Goal: Transaction & Acquisition: Purchase product/service

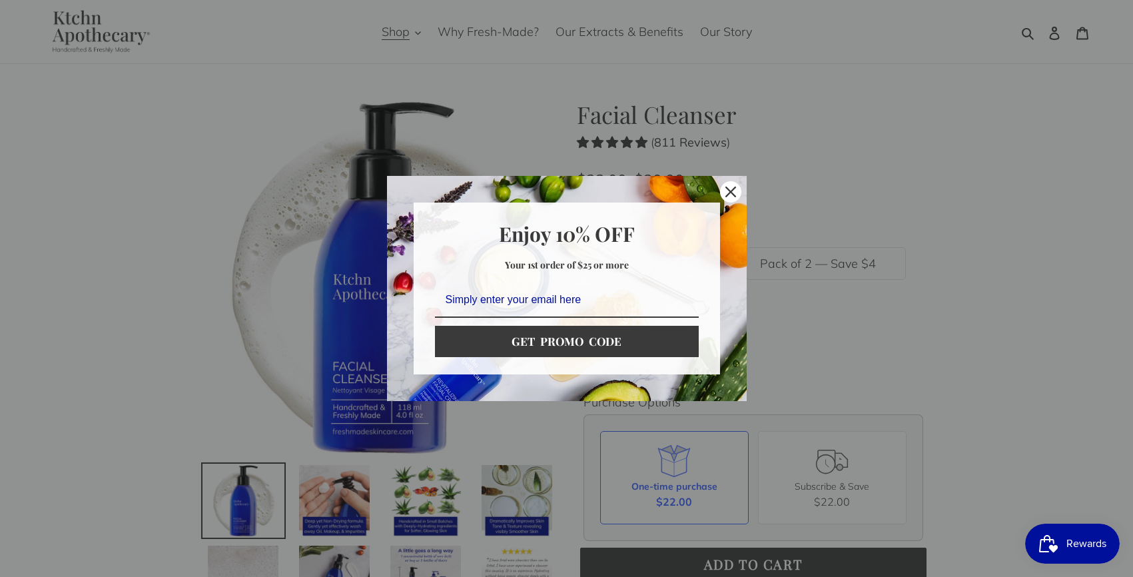
click at [942, 311] on div "Marketing offer form" at bounding box center [566, 288] width 1133 height 577
click at [730, 196] on icon "close icon" at bounding box center [730, 191] width 11 height 11
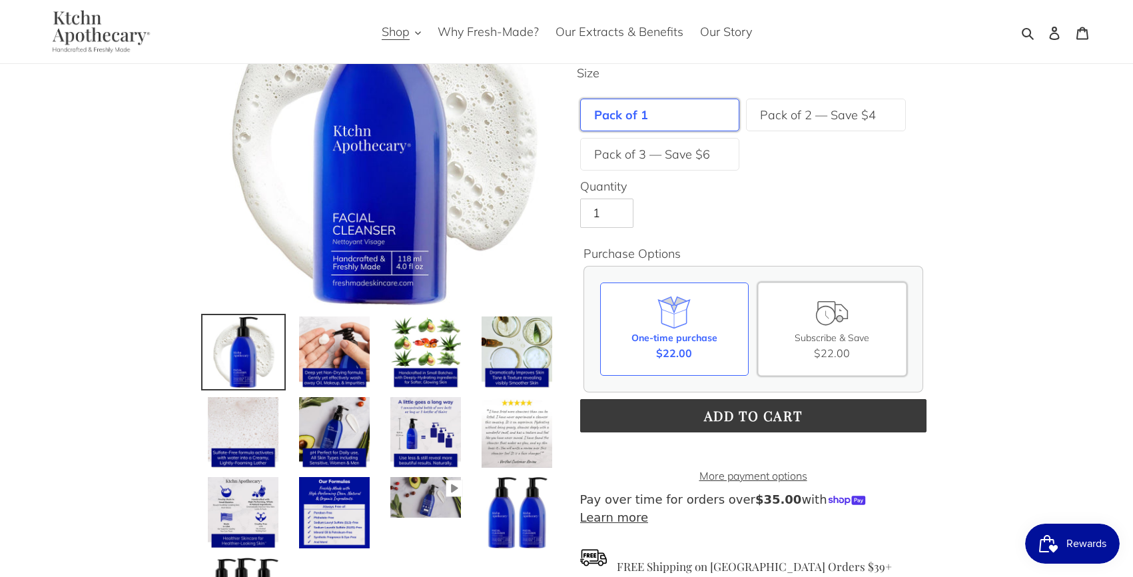
scroll to position [173, 0]
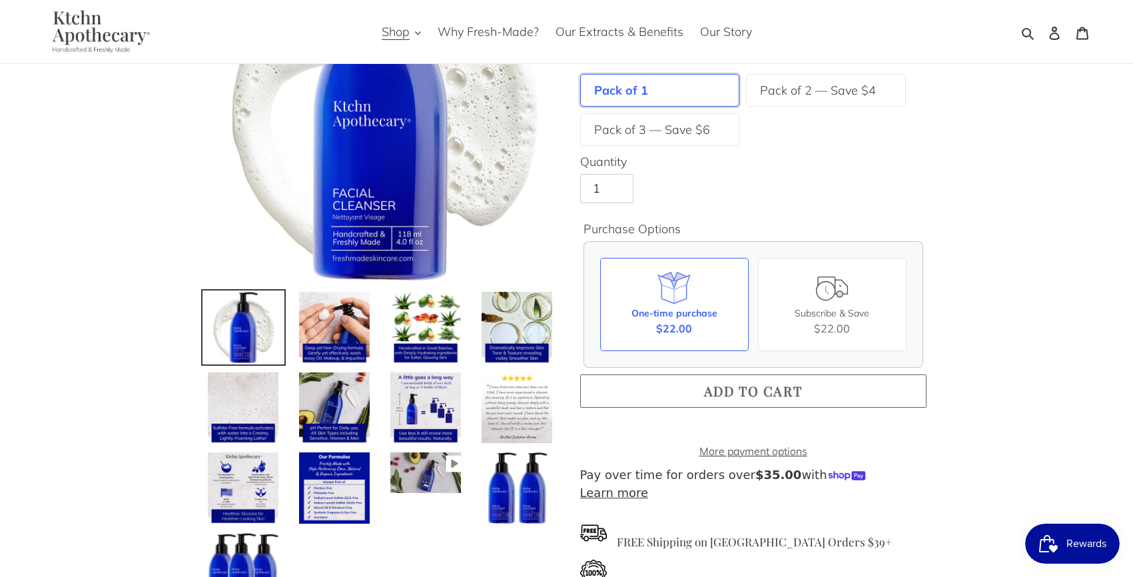
click at [792, 384] on span "Add to cart" at bounding box center [753, 391] width 99 height 18
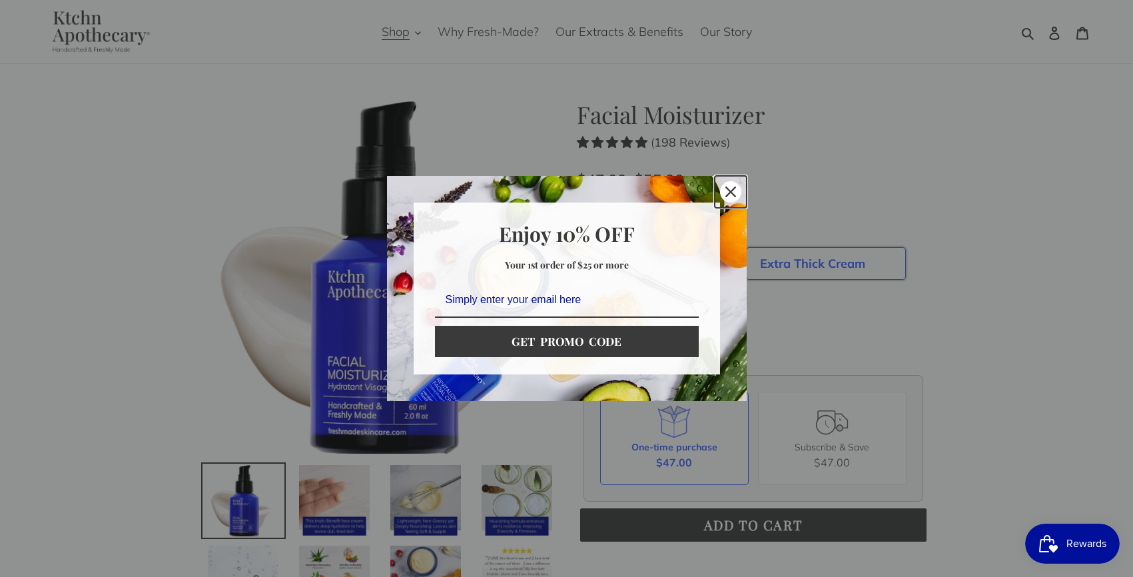
click at [725, 190] on icon "close icon" at bounding box center [730, 191] width 11 height 11
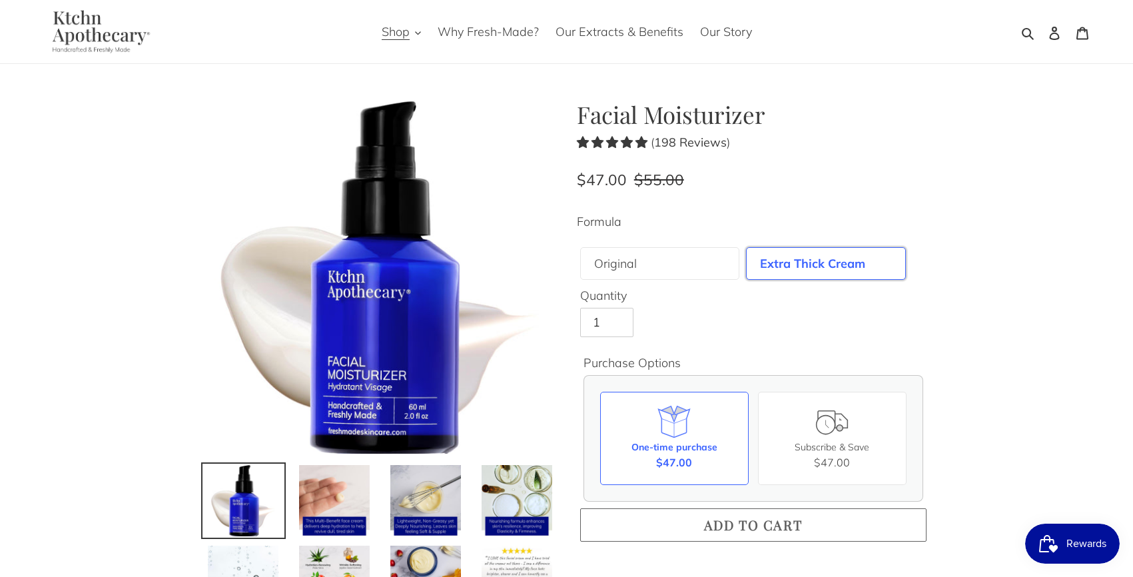
click at [794, 514] on button "Add to cart" at bounding box center [753, 524] width 346 height 33
